Goal: Transaction & Acquisition: Book appointment/travel/reservation

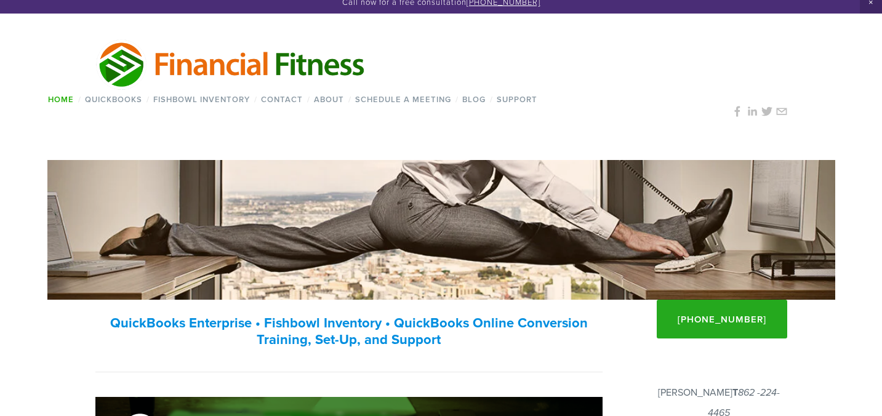
scroll to position [11, 0]
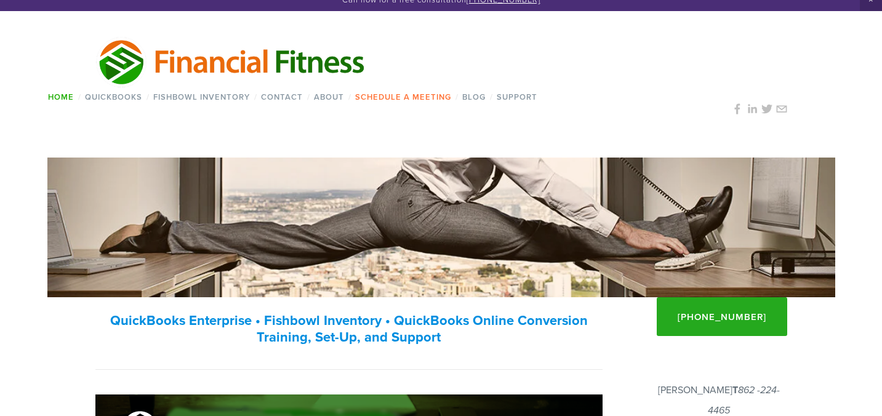
click at [405, 99] on link "Schedule a Meeting" at bounding box center [404, 97] width 104 height 18
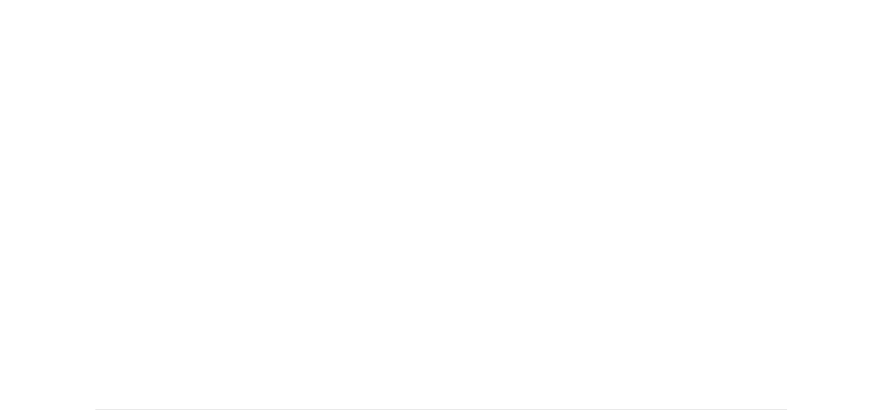
scroll to position [342, 0]
